Goal: Entertainment & Leisure: Consume media (video, audio)

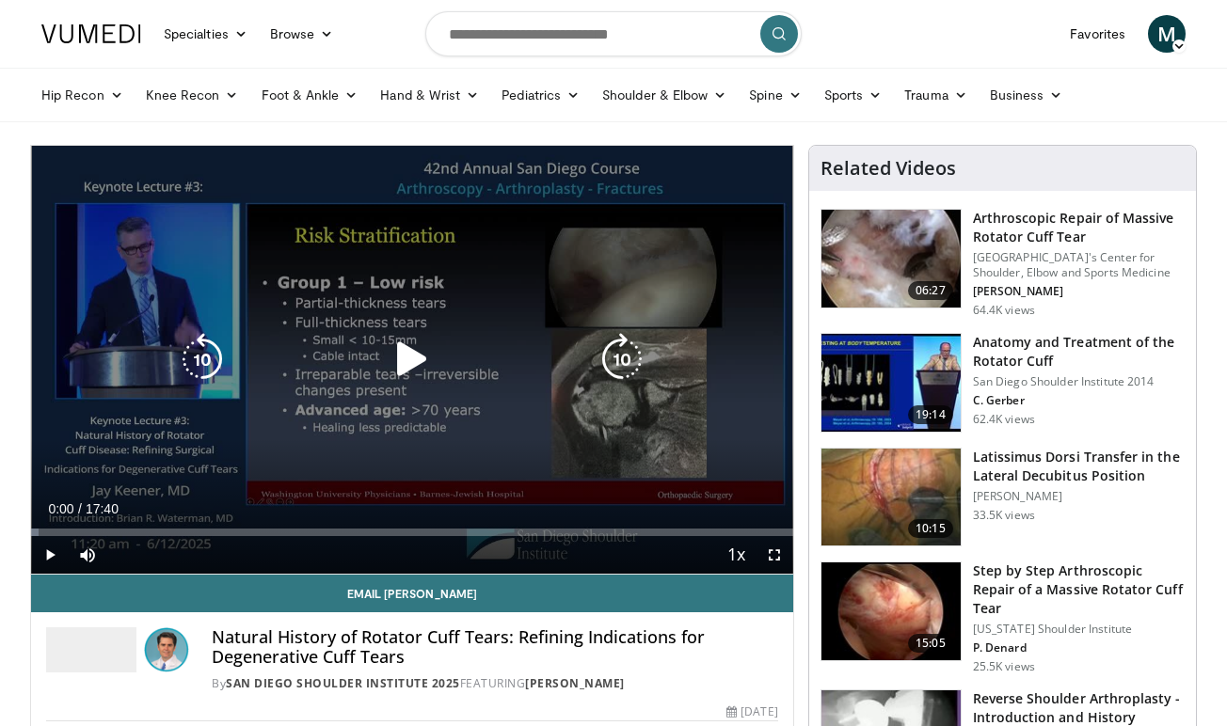
click at [408, 365] on icon "Video Player" at bounding box center [412, 359] width 53 height 53
click at [413, 358] on icon "Video Player" at bounding box center [412, 359] width 53 height 53
click at [410, 357] on icon "Video Player" at bounding box center [412, 359] width 53 height 53
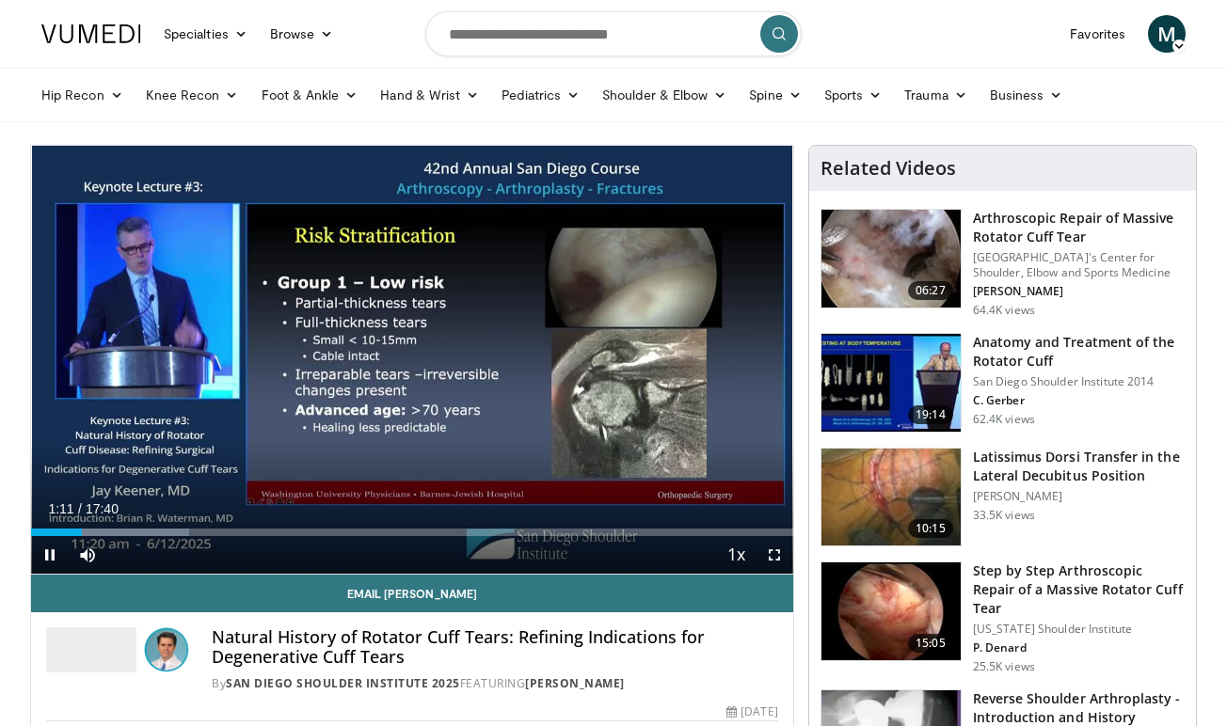
click at [776, 556] on span "Video Player" at bounding box center [775, 555] width 38 height 38
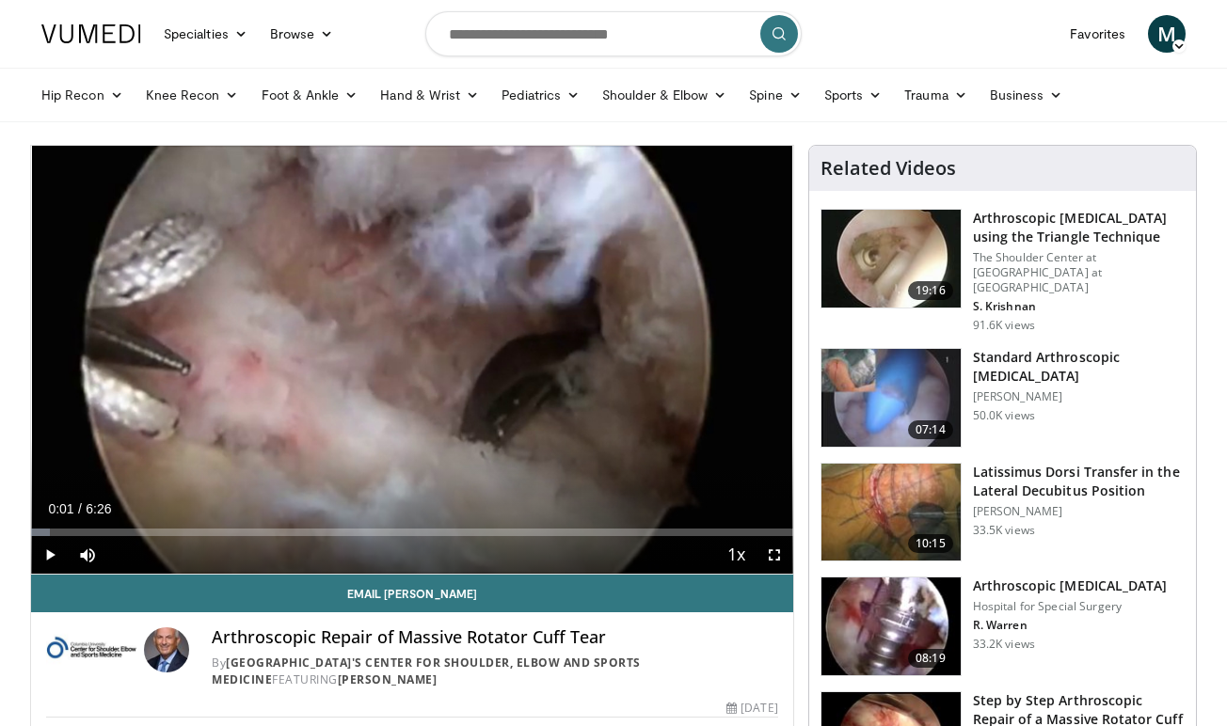
click at [1078, 231] on h3 "Arthroscopic [MEDICAL_DATA] using the Triangle Technique" at bounding box center [1079, 228] width 212 height 38
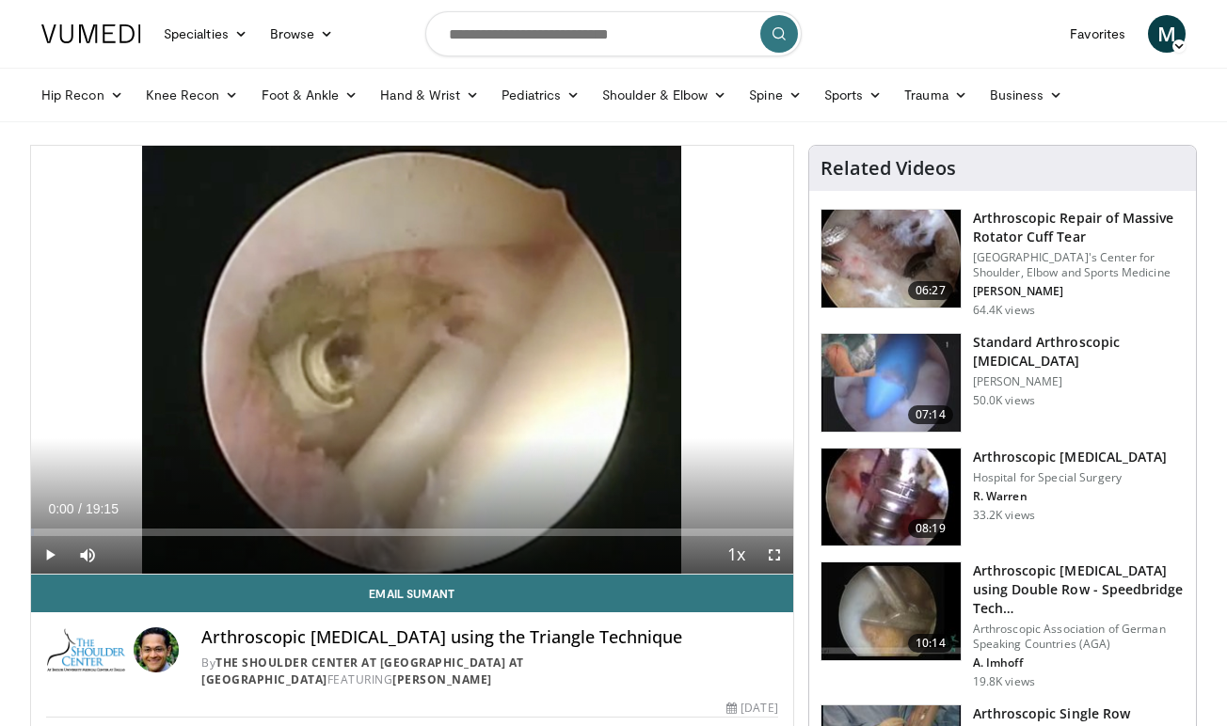
click at [48, 556] on span "Video Player" at bounding box center [50, 555] width 38 height 38
click at [52, 555] on span "Video Player" at bounding box center [50, 555] width 38 height 38
click at [51, 554] on span "Video Player" at bounding box center [50, 555] width 38 height 38
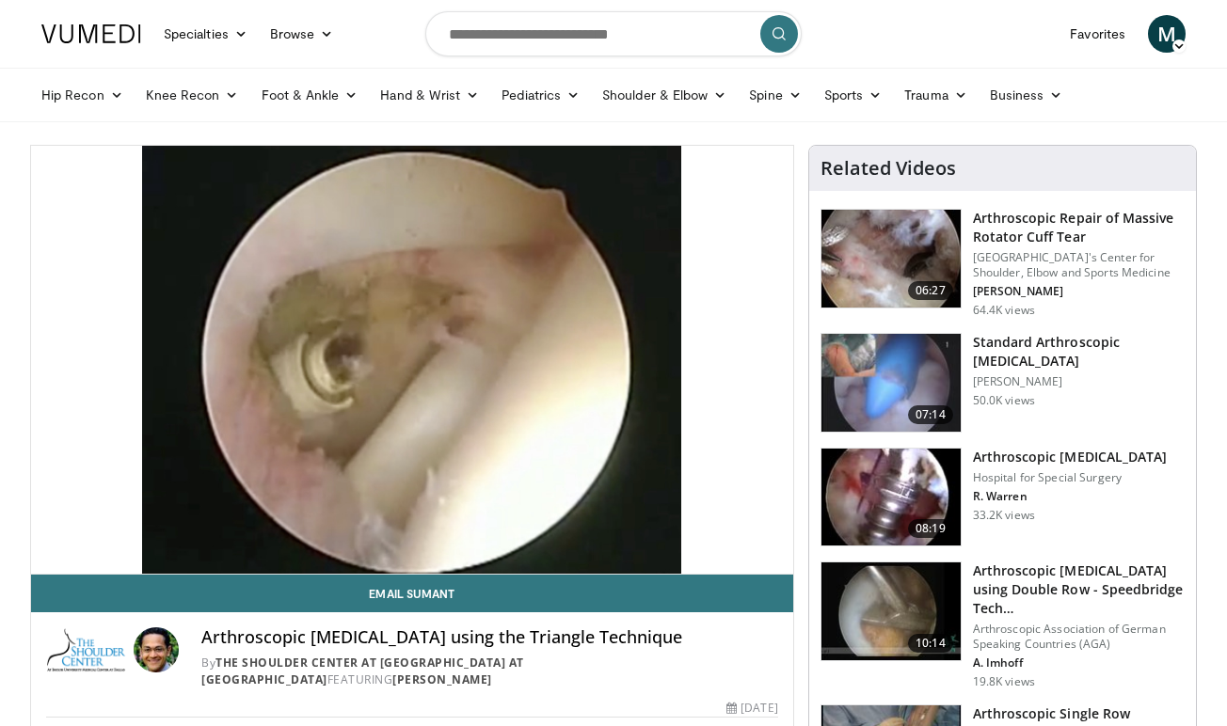
click at [1168, 31] on span "M" at bounding box center [1167, 34] width 38 height 38
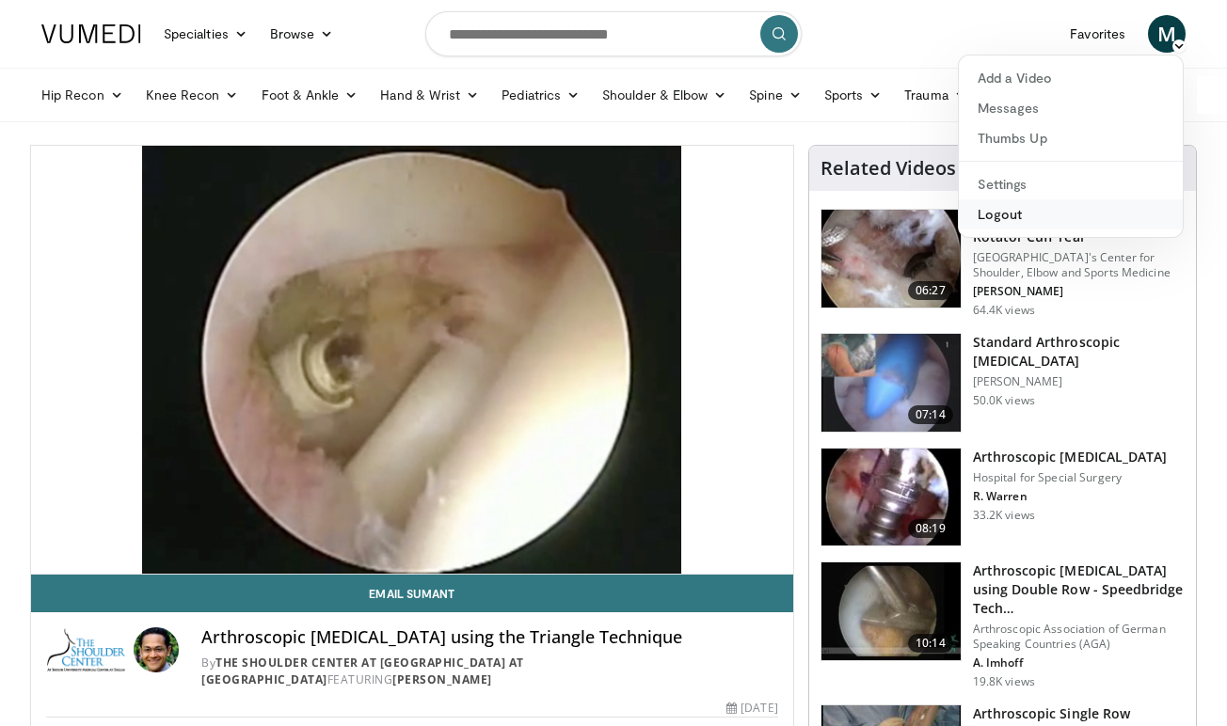
click at [1013, 223] on link "Logout" at bounding box center [1071, 214] width 224 height 30
